Goal: Information Seeking & Learning: Learn about a topic

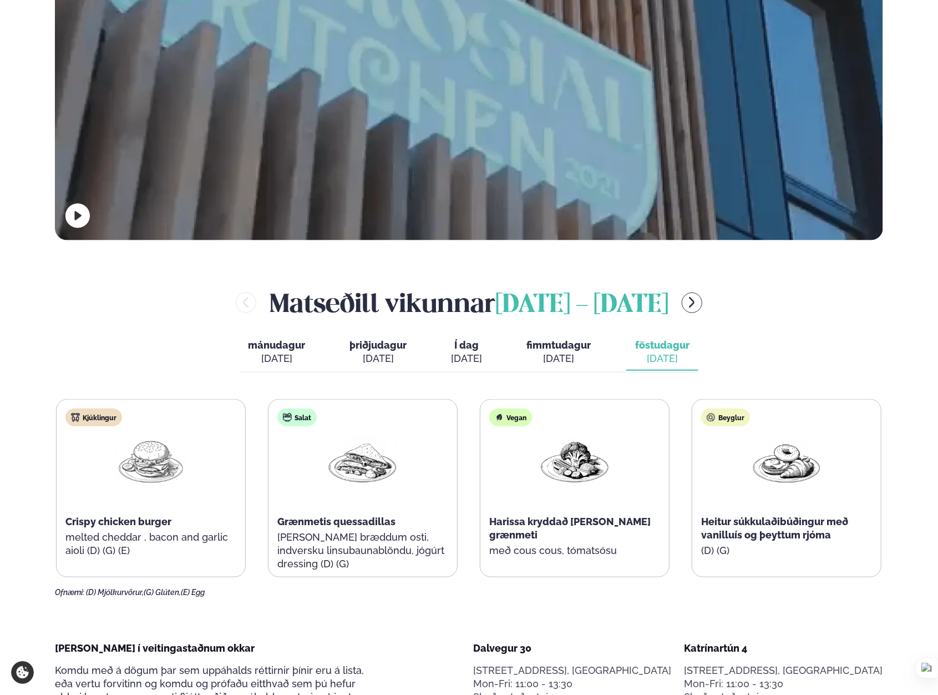
scroll to position [388, 0]
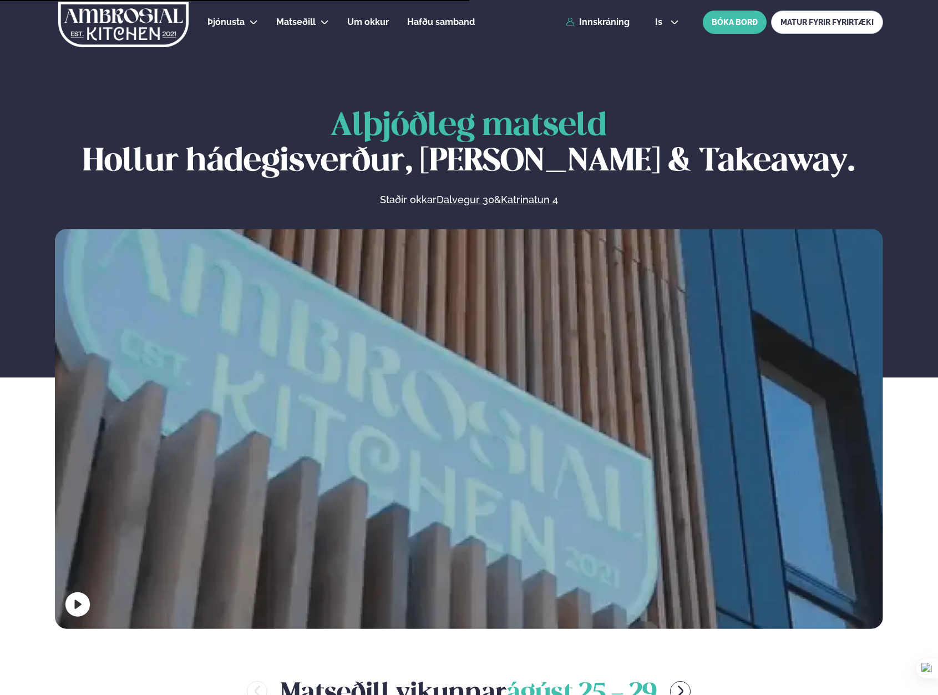
scroll to position [388, 0]
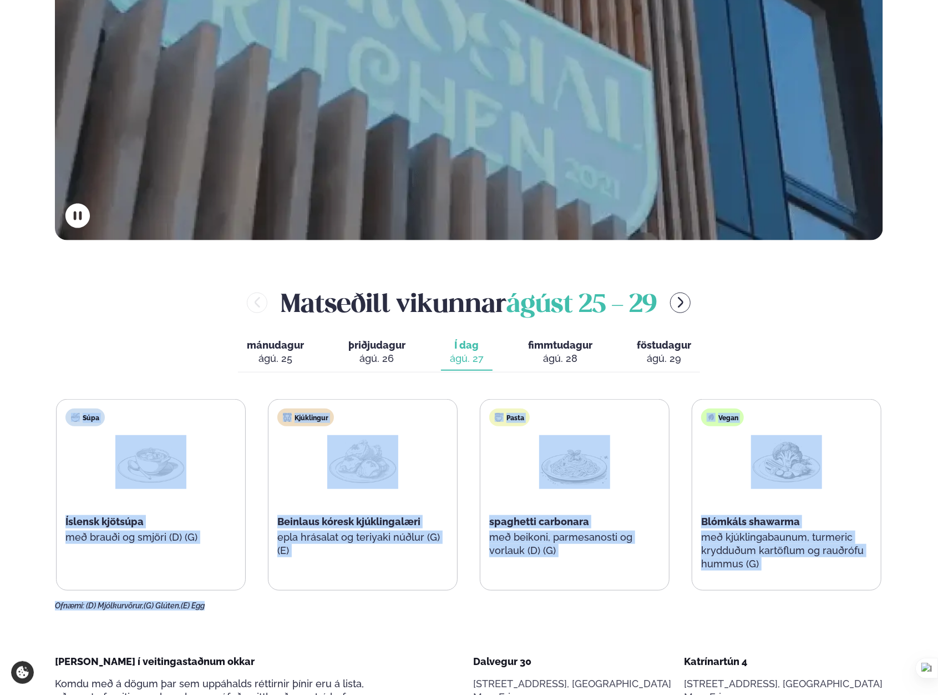
drag, startPoint x: 752, startPoint y: 603, endPoint x: 64, endPoint y: 404, distance: 716.4
click at [64, 404] on div "Súpa Íslensk kjötsúpa með brauði og smjöri (D) (G) Kjúklingur Beinlaus kóresk k…" at bounding box center [469, 504] width 829 height 211
drag, startPoint x: 64, startPoint y: 404, endPoint x: 46, endPoint y: 405, distance: 17.8
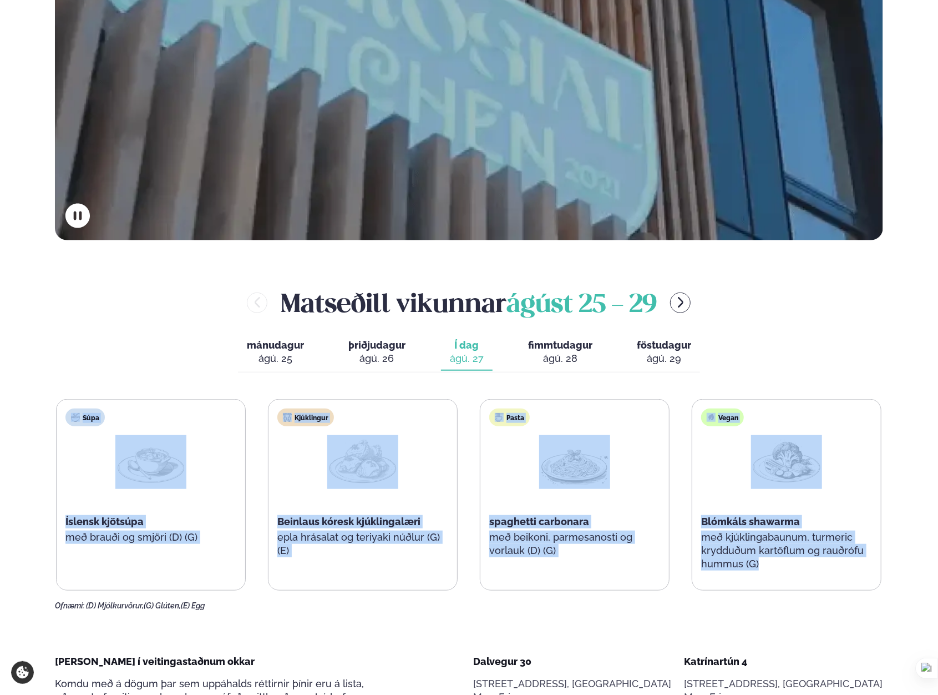
drag, startPoint x: 44, startPoint y: 405, endPoint x: 840, endPoint y: 574, distance: 813.7
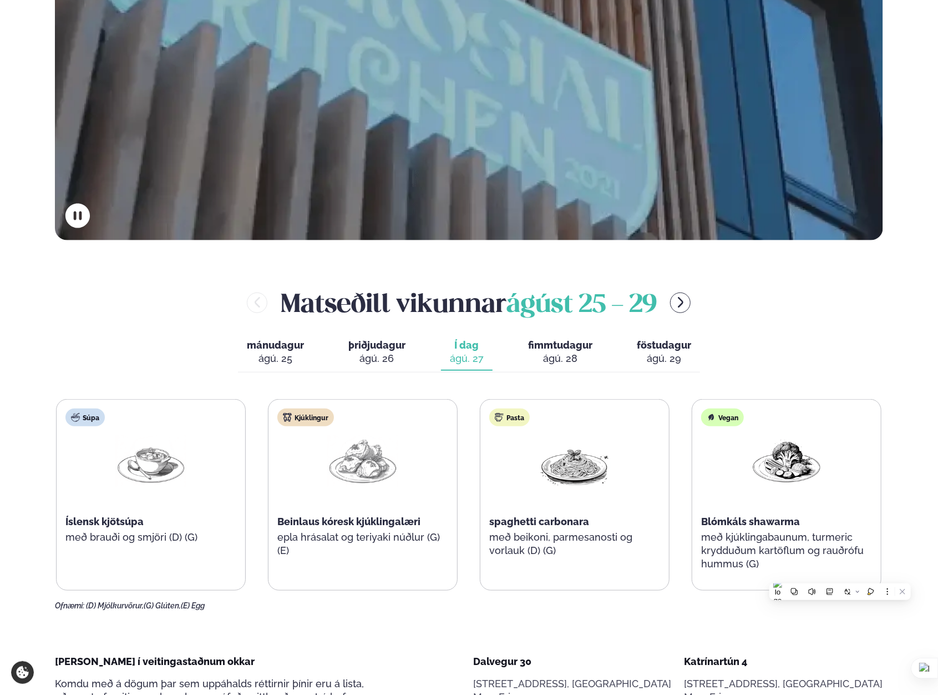
drag, startPoint x: 840, startPoint y: 574, endPoint x: 848, endPoint y: 609, distance: 35.8
click at [848, 609] on div "Ofnæmi: (D) Mjólkurvörur, (G) Glúten, (E) Egg" at bounding box center [469, 606] width 829 height 9
